Goal: Ask a question: Ask a question

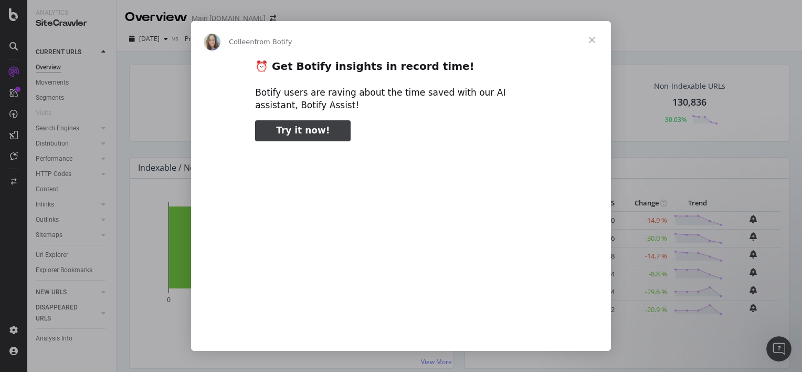
type input "398363"
click at [589, 41] on span "Close" at bounding box center [592, 40] width 38 height 38
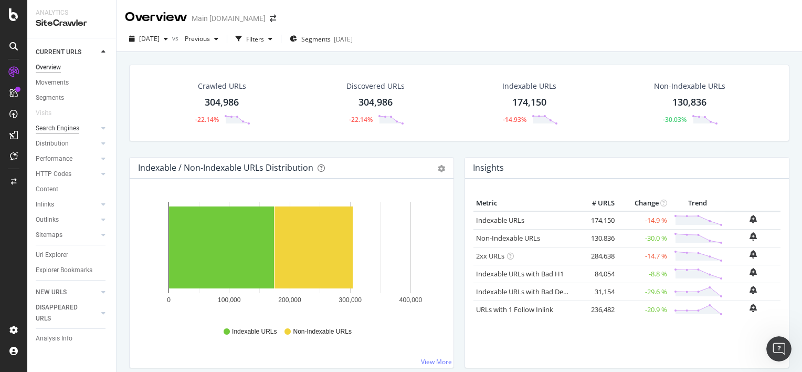
click at [70, 132] on div "Search Engines" at bounding box center [58, 128] width 44 height 11
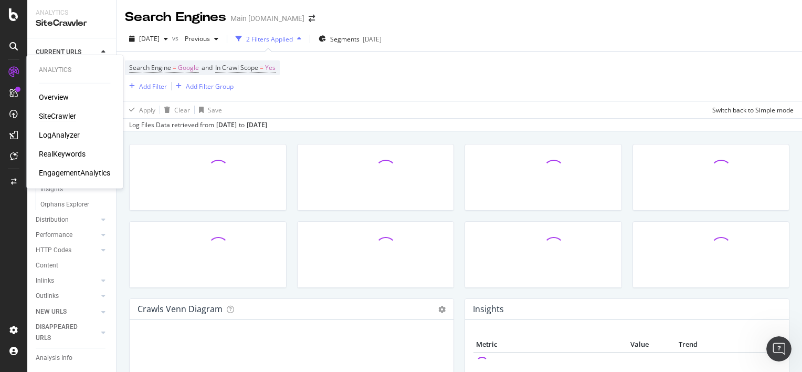
click at [72, 153] on div "RealKeywords" at bounding box center [62, 154] width 47 height 10
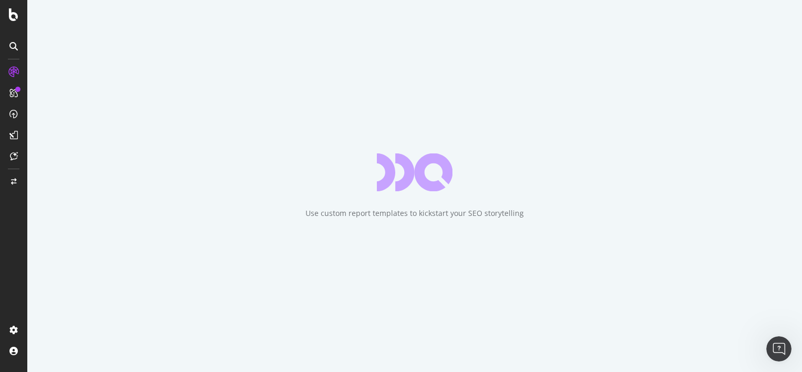
click at [595, 15] on div "Use custom report templates to kickstart your SEO storytelling" at bounding box center [414, 186] width 775 height 372
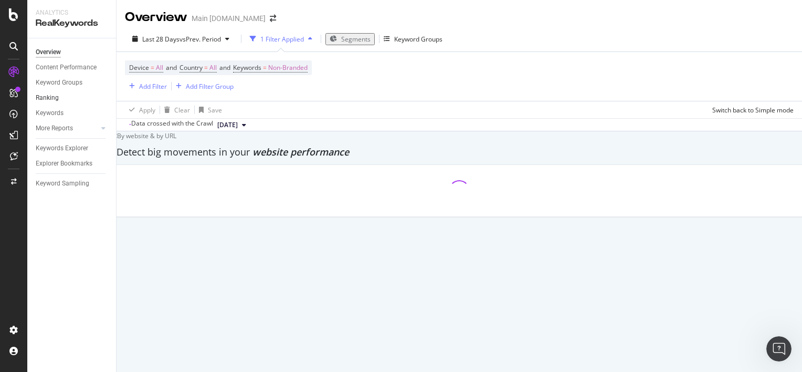
click at [76, 99] on link "Ranking" at bounding box center [72, 97] width 73 height 11
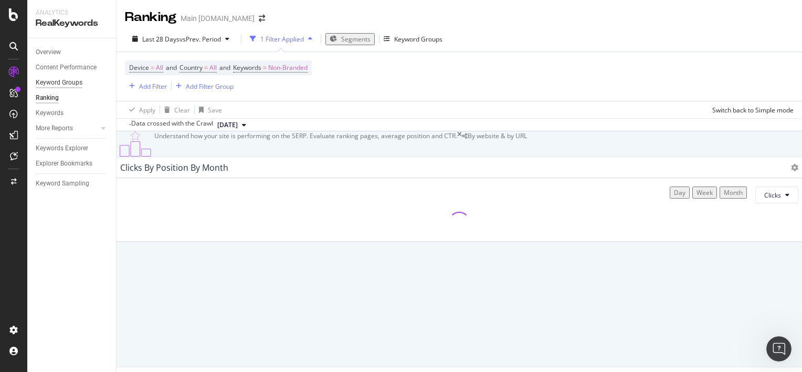
click at [69, 84] on div "Keyword Groups" at bounding box center [59, 82] width 47 height 11
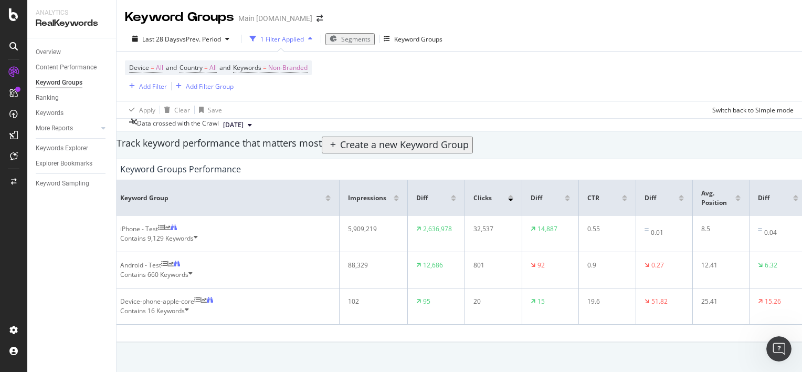
scroll to position [52, 0]
click at [212, 270] on div "Contains 660 Keywords" at bounding box center [225, 274] width 210 height 9
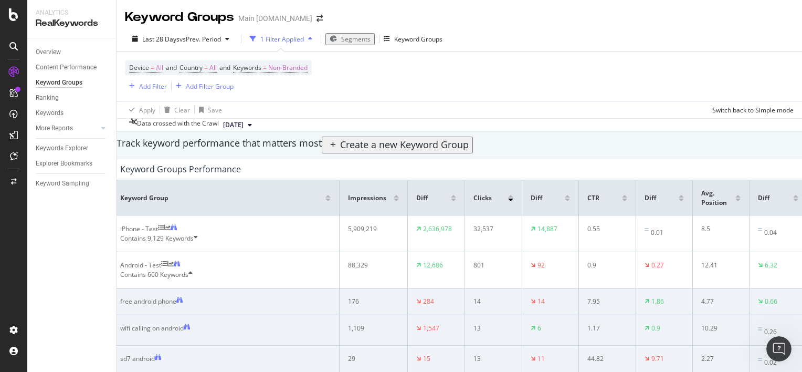
click at [212, 270] on div "Contains 660 Keywords" at bounding box center [225, 274] width 210 height 9
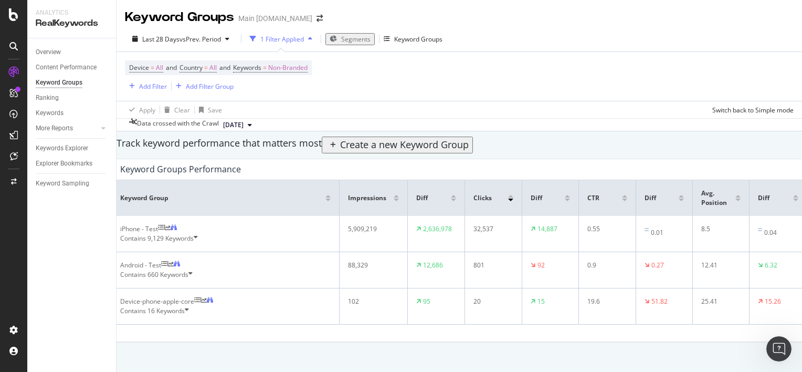
scroll to position [0, 0]
click at [469, 152] on div "Create a new Keyword Group" at bounding box center [397, 145] width 143 height 14
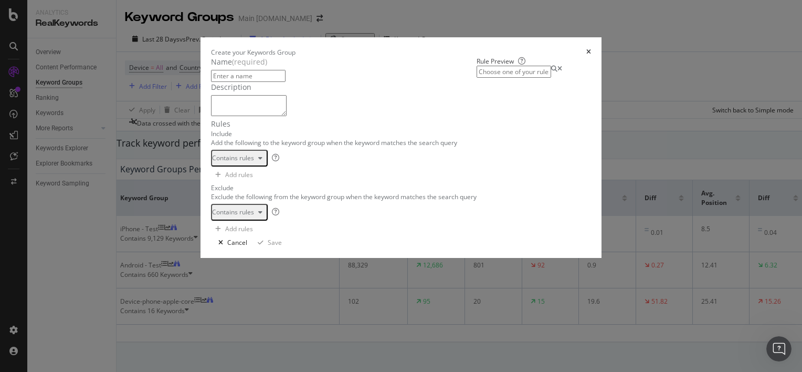
click at [211, 116] on textarea "modal" at bounding box center [249, 105] width 76 height 21
click at [211, 82] on input "modal" at bounding box center [248, 76] width 75 height 12
paste input "PRO"
type input "PRO"
click at [211, 116] on textarea "modal" at bounding box center [249, 105] width 76 height 21
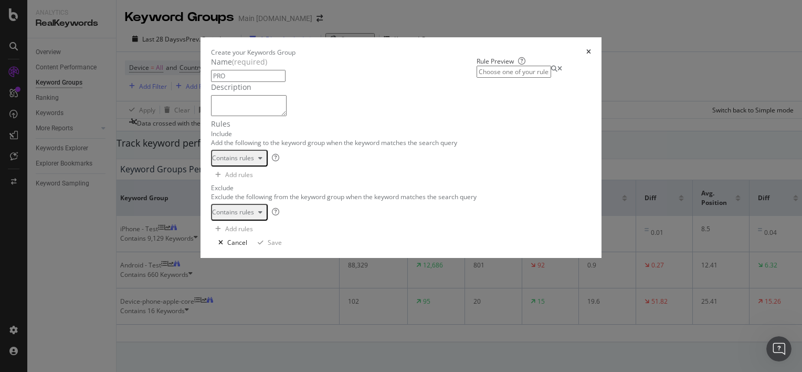
click at [252, 116] on textarea "modal" at bounding box center [249, 105] width 76 height 21
click at [252, 238] on div "modal" at bounding box center [361, 201] width 259 height 71
paste textarea "PRO"
type textarea "PRO"
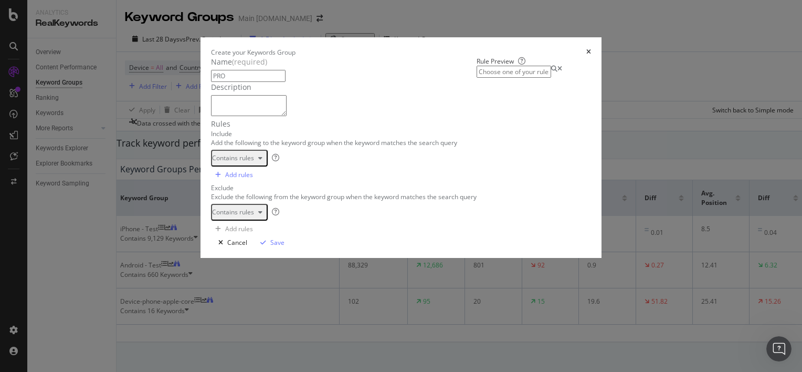
click at [232, 290] on div "modal" at bounding box center [361, 255] width 259 height 71
paste textarea "pro max"
type textarea "pro max"
click at [284, 247] on div "Save" at bounding box center [277, 242] width 14 height 9
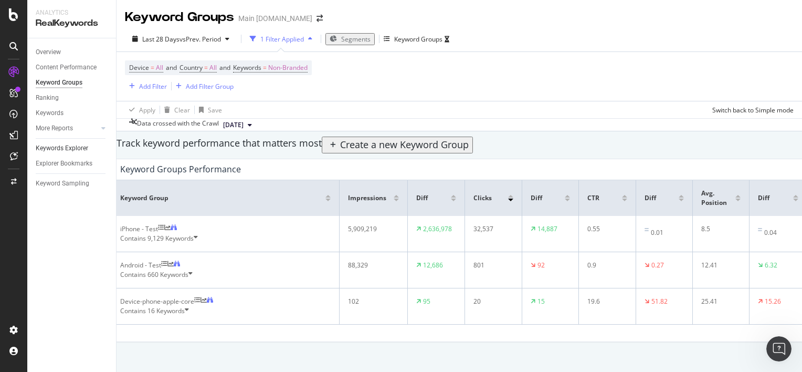
drag, startPoint x: 55, startPoint y: 109, endPoint x: 97, endPoint y: 144, distance: 54.8
click at [55, 109] on div "Keywords" at bounding box center [50, 113] width 28 height 11
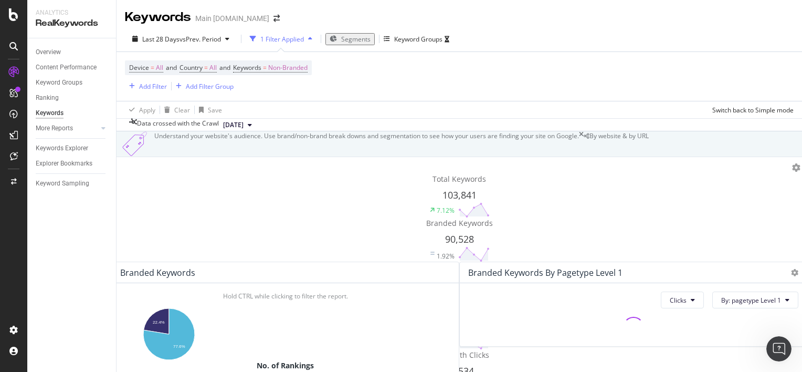
scroll to position [262, 0]
click at [65, 149] on div "Keywords Explorer" at bounding box center [62, 148] width 52 height 11
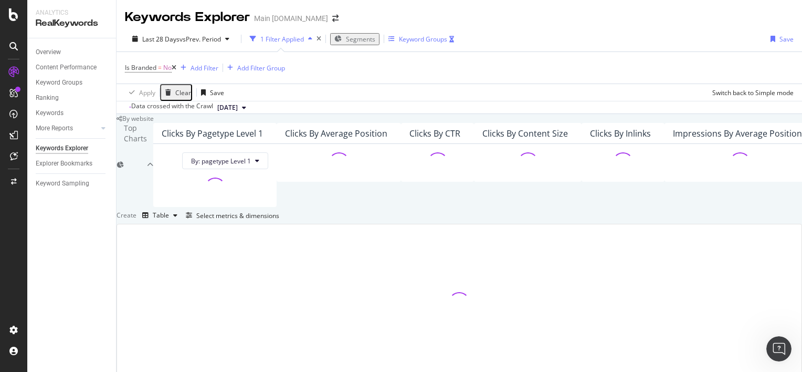
click at [428, 40] on div "Keyword Groups" at bounding box center [423, 39] width 48 height 9
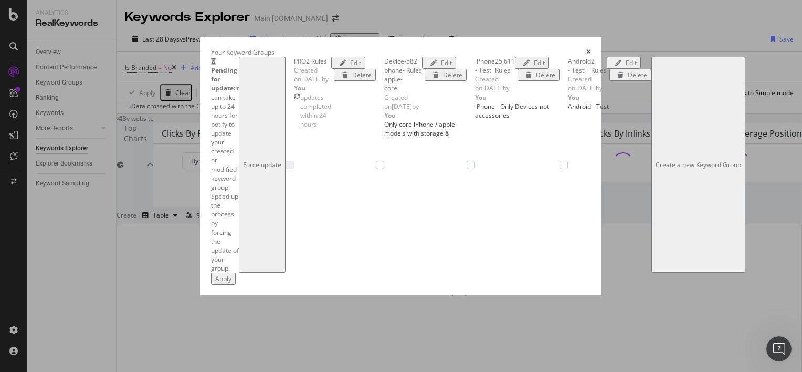
click at [655, 169] on div "Create a new Keyword Group" at bounding box center [698, 164] width 86 height 9
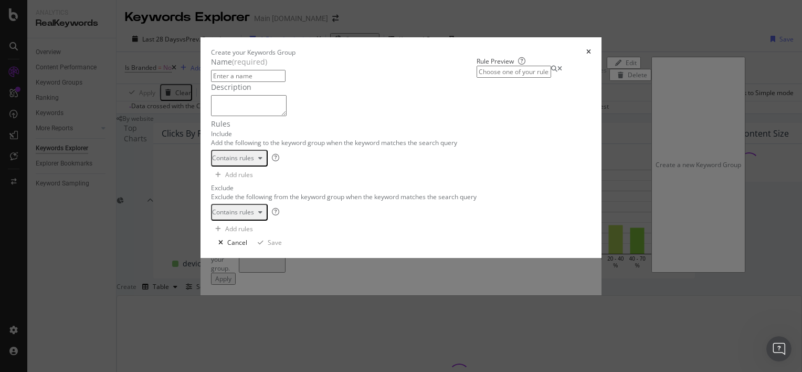
click at [591, 48] on div "times" at bounding box center [588, 52] width 5 height 9
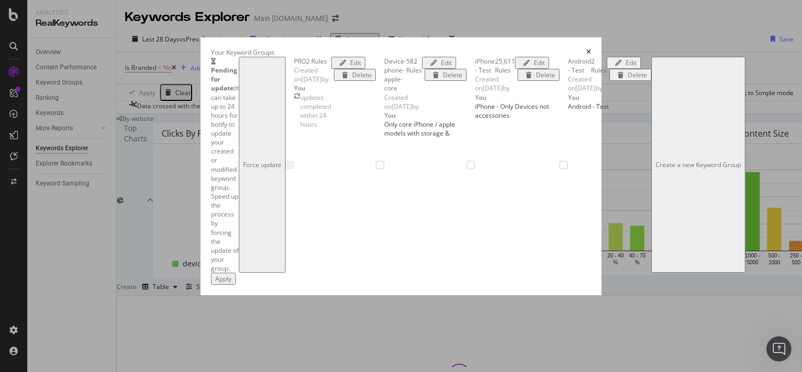
click at [281, 160] on div "Force update" at bounding box center [262, 164] width 38 height 9
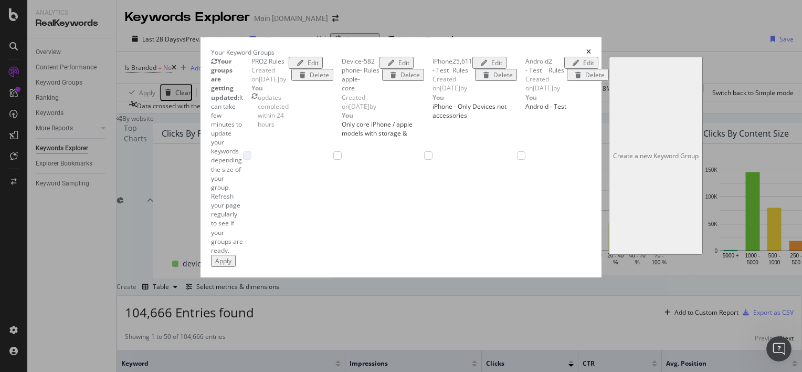
click at [231, 265] on div "Apply" at bounding box center [223, 260] width 16 height 9
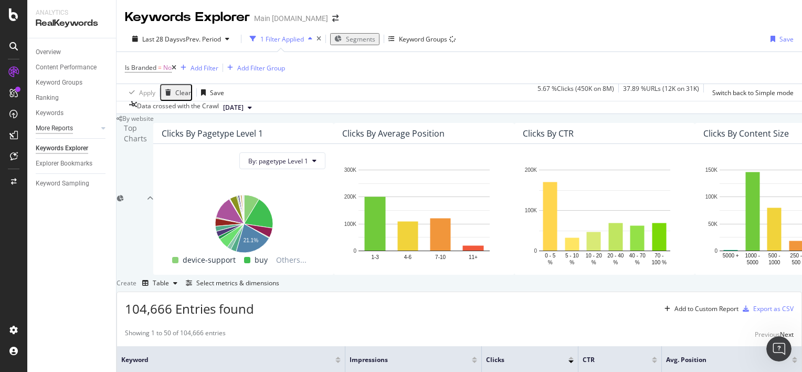
click at [65, 124] on div "More Reports" at bounding box center [54, 128] width 37 height 11
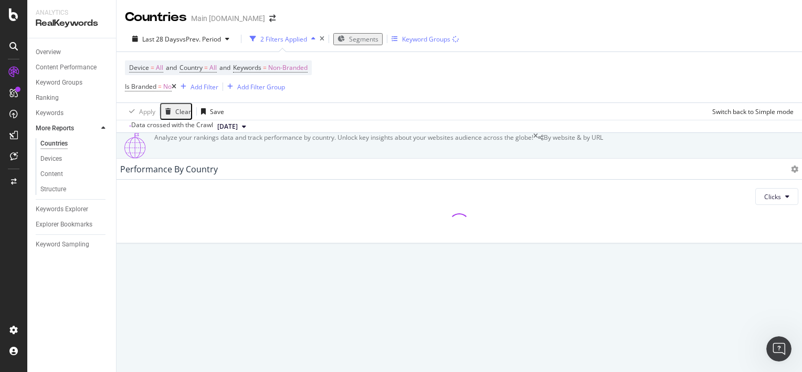
click at [409, 38] on div "Keyword Groups" at bounding box center [426, 39] width 48 height 9
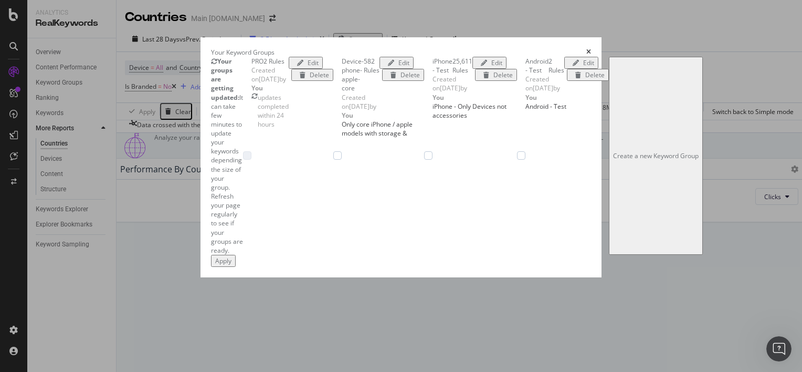
click at [342, 93] on div "Device-phone-apple-core" at bounding box center [353, 75] width 22 height 36
click at [491, 66] on div "modal" at bounding box center [483, 63] width 15 height 6
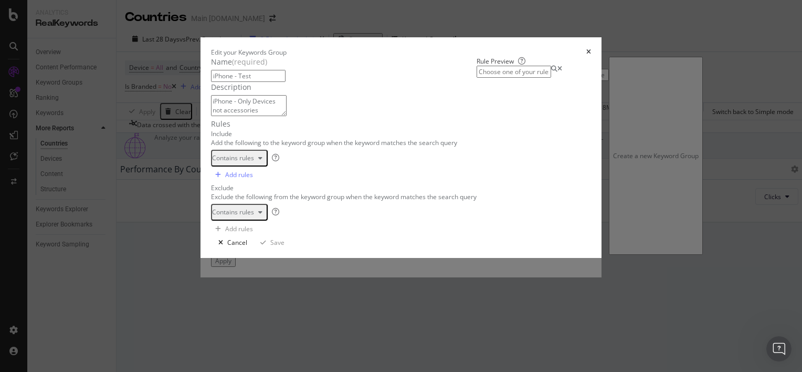
scroll to position [184, 0]
click at [247, 247] on div "Cancel" at bounding box center [237, 242] width 20 height 9
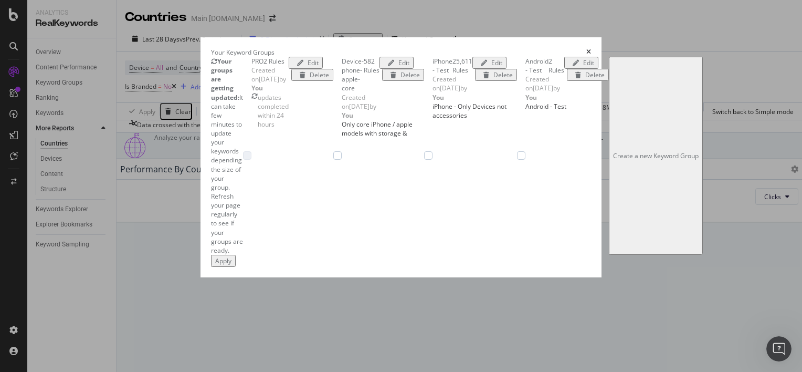
click at [591, 48] on div "times" at bounding box center [588, 52] width 5 height 9
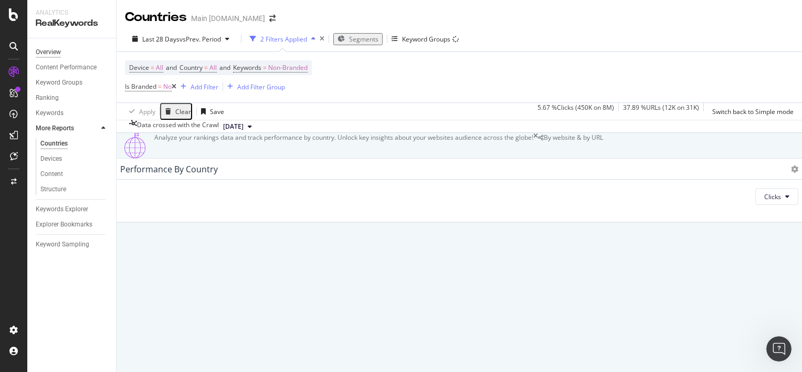
click at [57, 55] on div "Overview" at bounding box center [48, 52] width 25 height 11
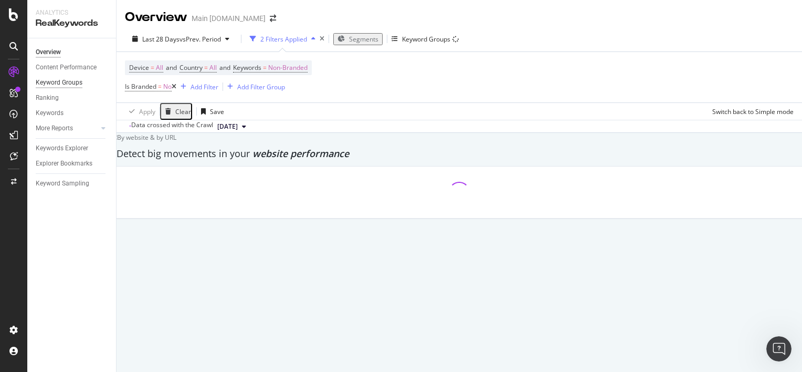
click at [73, 84] on div "Keyword Groups" at bounding box center [59, 82] width 47 height 11
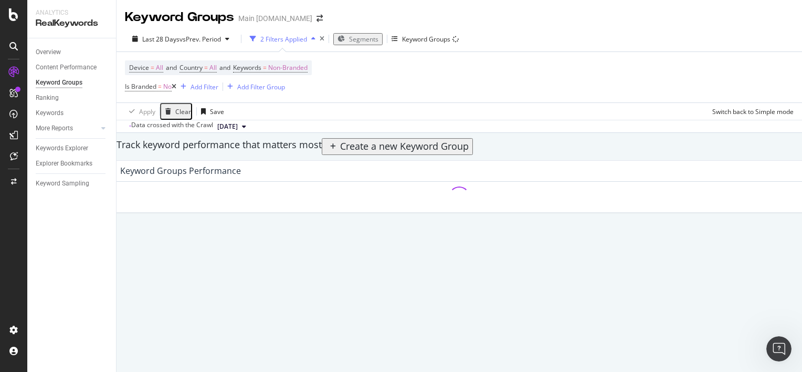
click at [469, 153] on div "Create a new Keyword Group" at bounding box center [404, 147] width 129 height 14
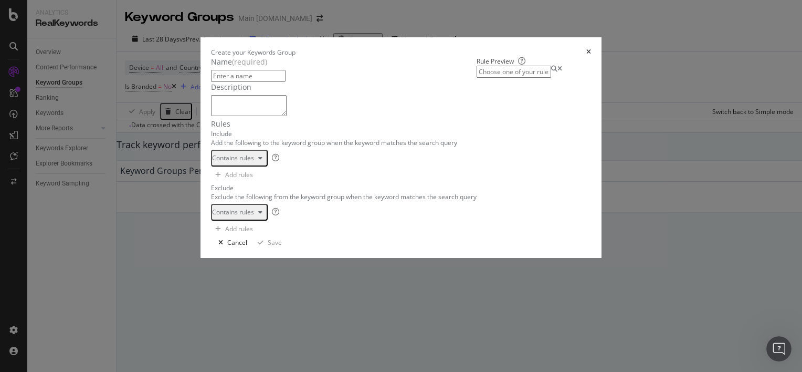
scroll to position [117, 0]
click at [591, 49] on icon "times" at bounding box center [588, 52] width 5 height 6
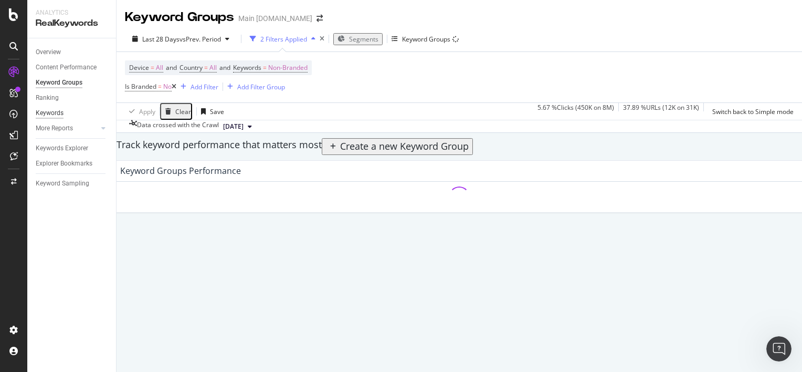
click at [56, 110] on div "Keywords" at bounding box center [50, 113] width 28 height 11
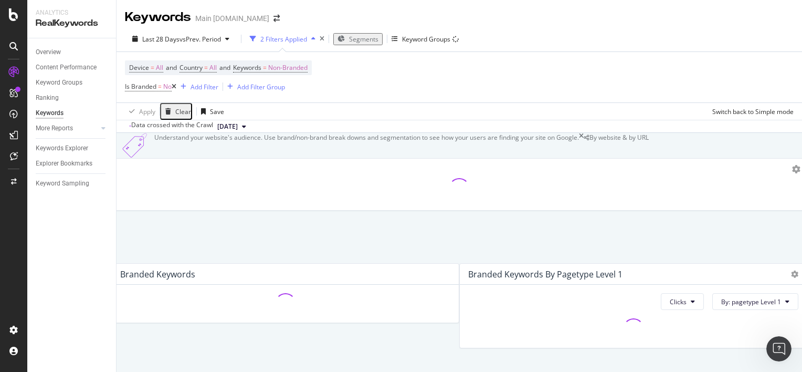
scroll to position [363, 0]
click at [70, 130] on div "More Reports" at bounding box center [54, 128] width 37 height 11
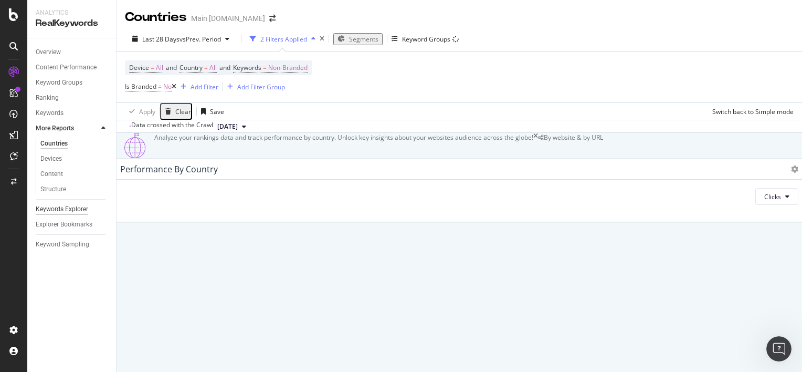
click at [73, 206] on div "Keywords Explorer" at bounding box center [62, 209] width 52 height 11
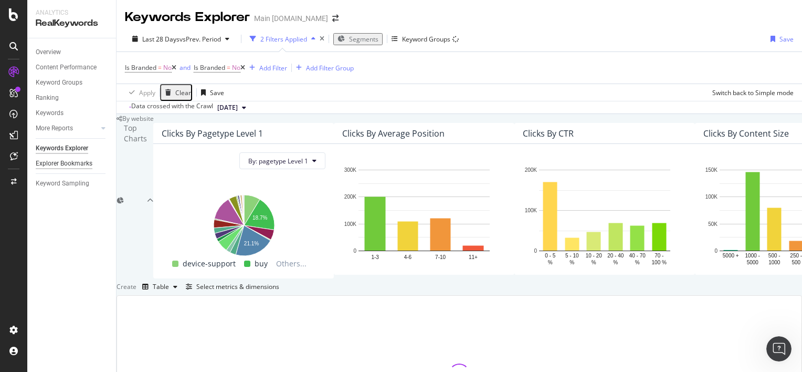
click at [71, 166] on div "Explorer Bookmarks" at bounding box center [64, 163] width 57 height 11
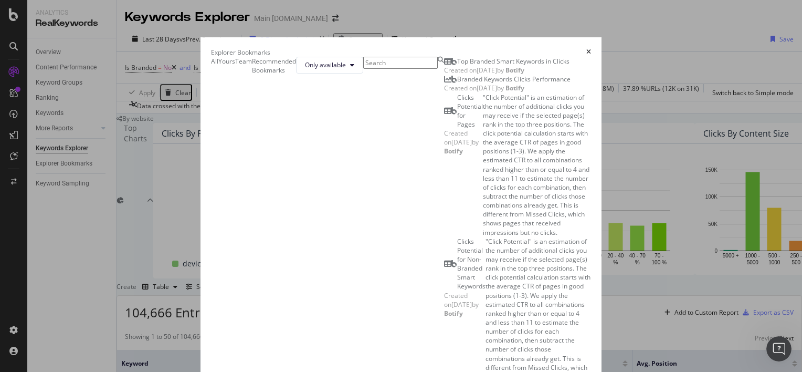
click at [591, 49] on icon "times" at bounding box center [588, 52] width 5 height 6
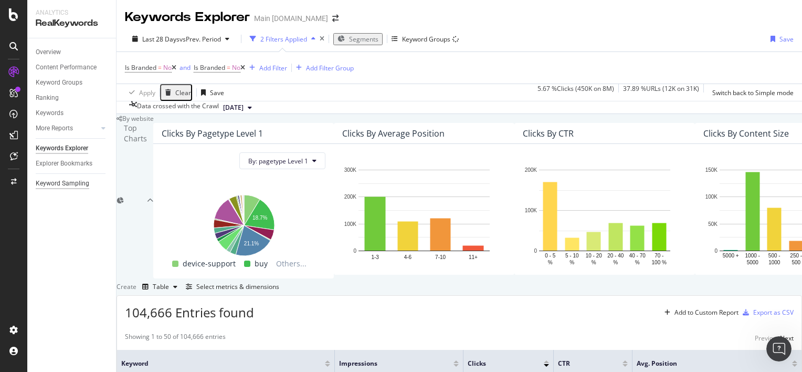
click at [75, 187] on div "Keyword Sampling" at bounding box center [63, 183] width 54 height 11
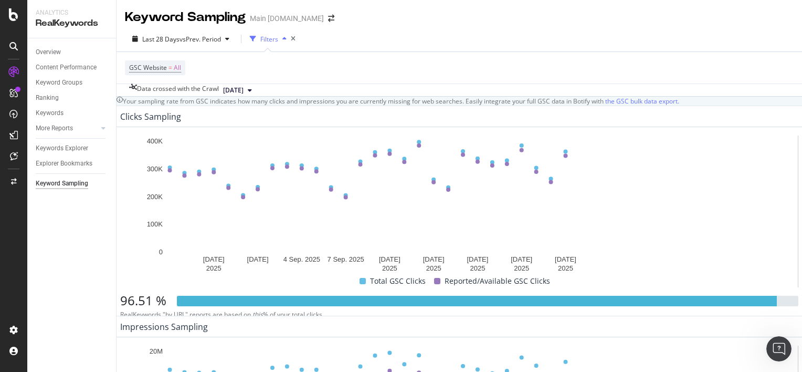
scroll to position [42, 0]
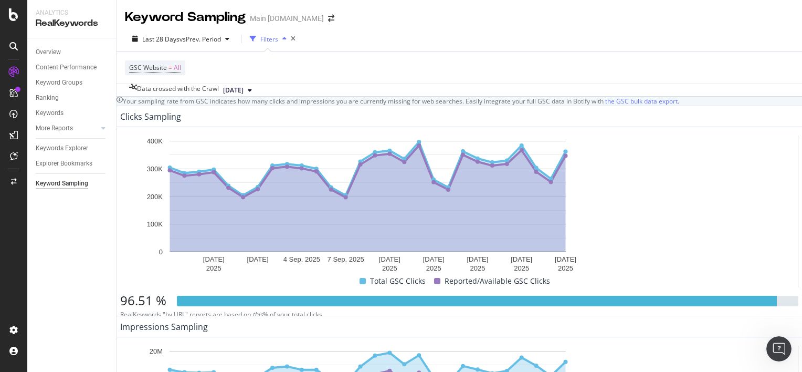
click at [63, 59] on div "Overview" at bounding box center [76, 52] width 80 height 15
click at [60, 51] on div "Overview" at bounding box center [48, 52] width 25 height 11
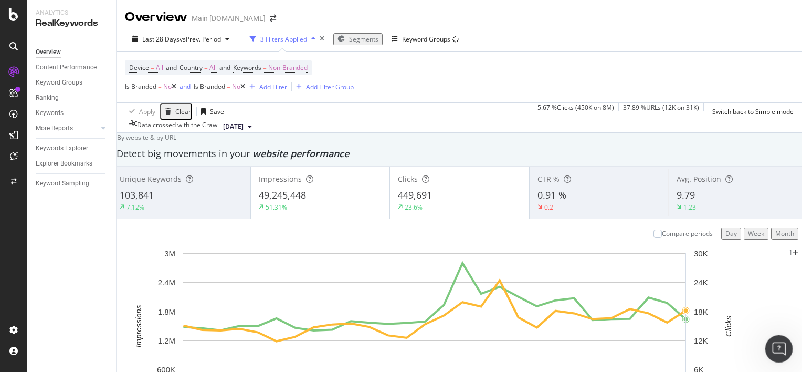
click at [773, 346] on icon "Open Intercom Messenger" at bounding box center [777, 346] width 17 height 17
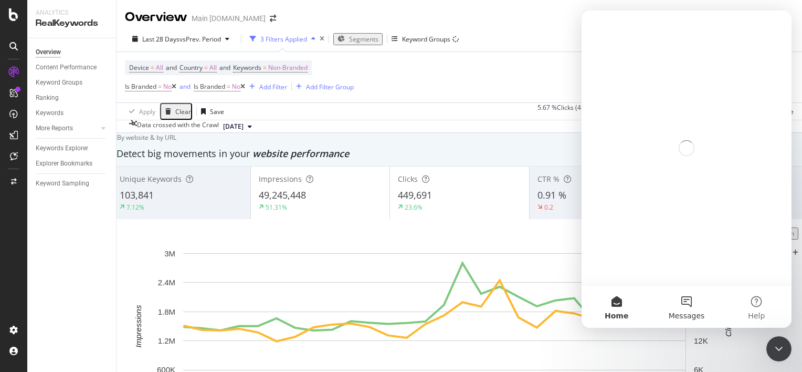
click at [685, 302] on button "Messages" at bounding box center [686, 306] width 70 height 42
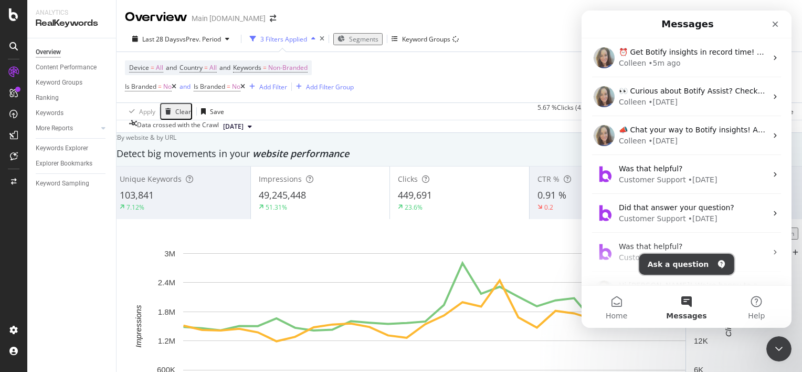
click at [678, 262] on button "Ask a question" at bounding box center [686, 263] width 95 height 21
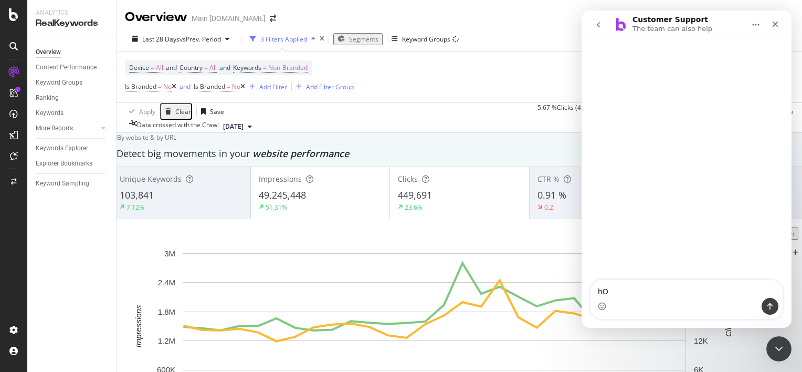
type textarea "h"
type textarea "How to add list keywords to trac"
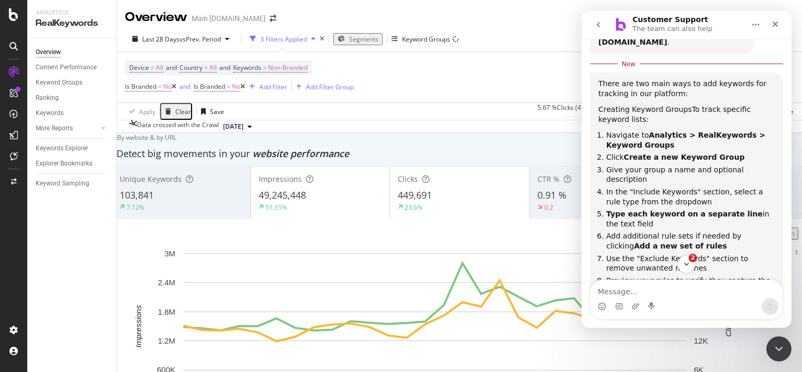
scroll to position [151, 0]
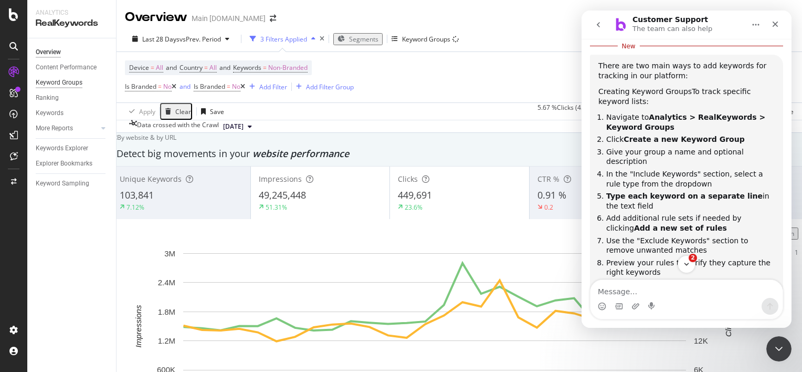
click at [55, 84] on div "Keyword Groups" at bounding box center [59, 82] width 47 height 11
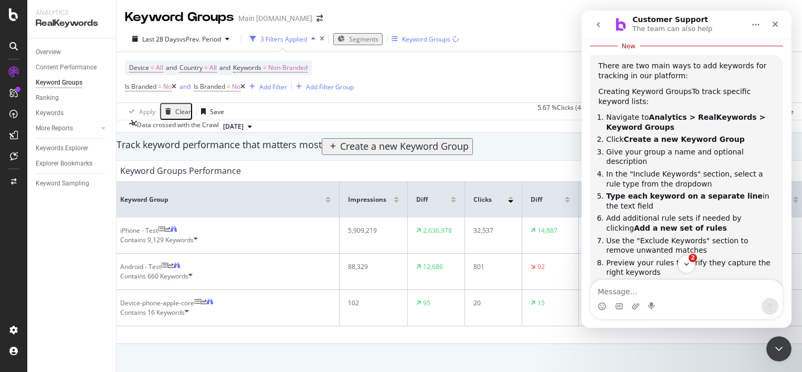
click at [408, 42] on div "Keyword Groups" at bounding box center [426, 39] width 48 height 9
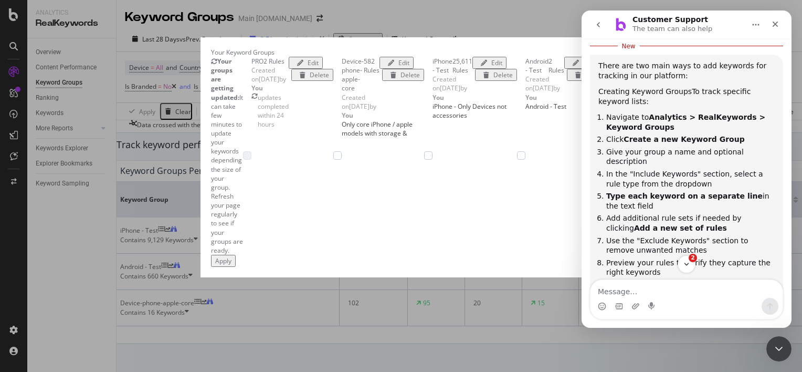
click at [613, 160] on div "Create a new Keyword Group" at bounding box center [656, 155] width 86 height 9
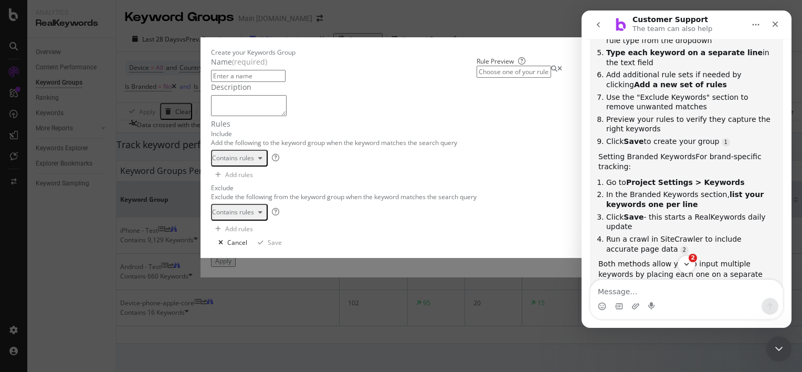
scroll to position [308, 0]
